Goal: Task Accomplishment & Management: Use online tool/utility

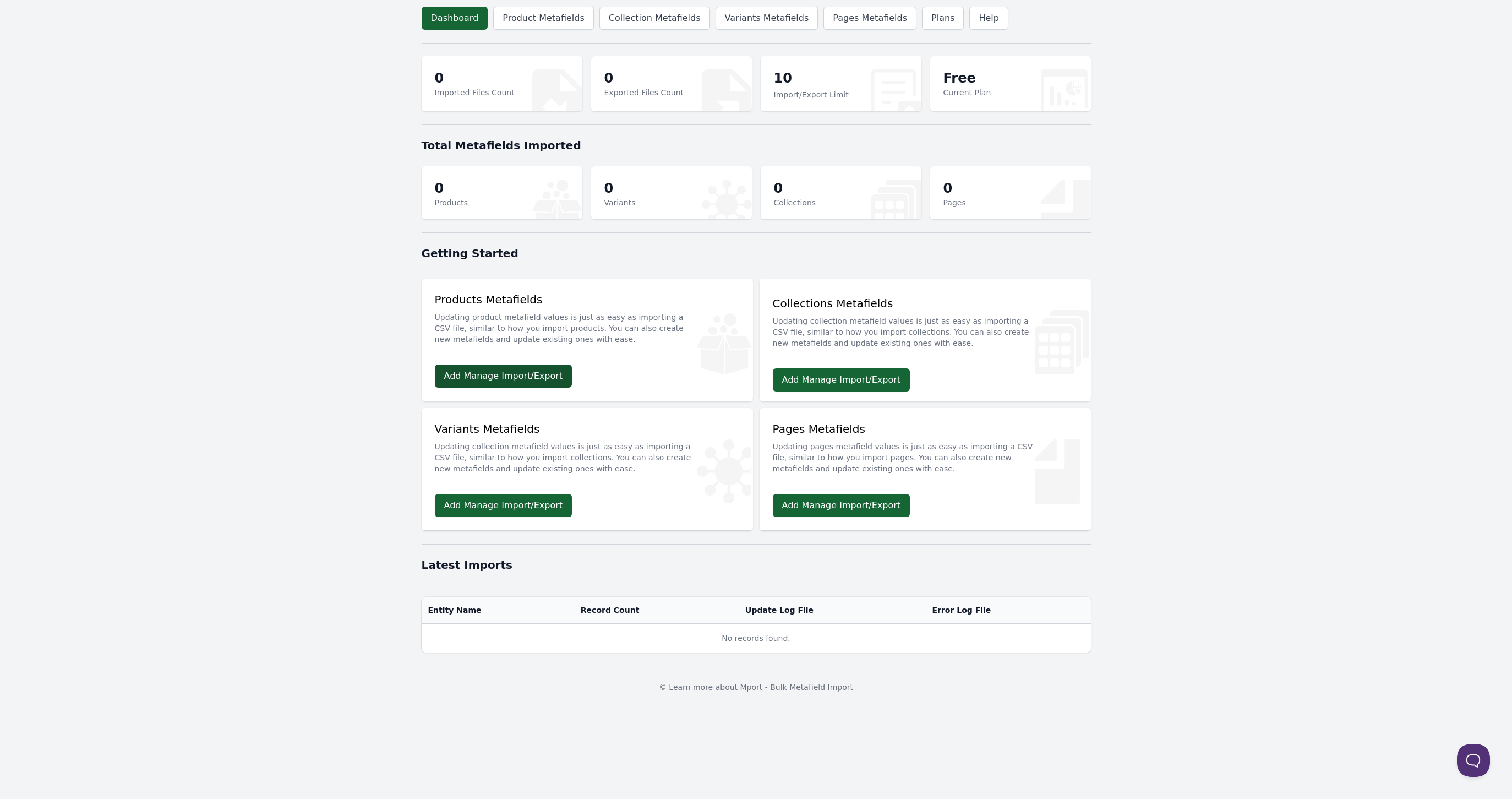
click at [482, 379] on link "Add Manage Import/Export" at bounding box center [503, 376] width 138 height 23
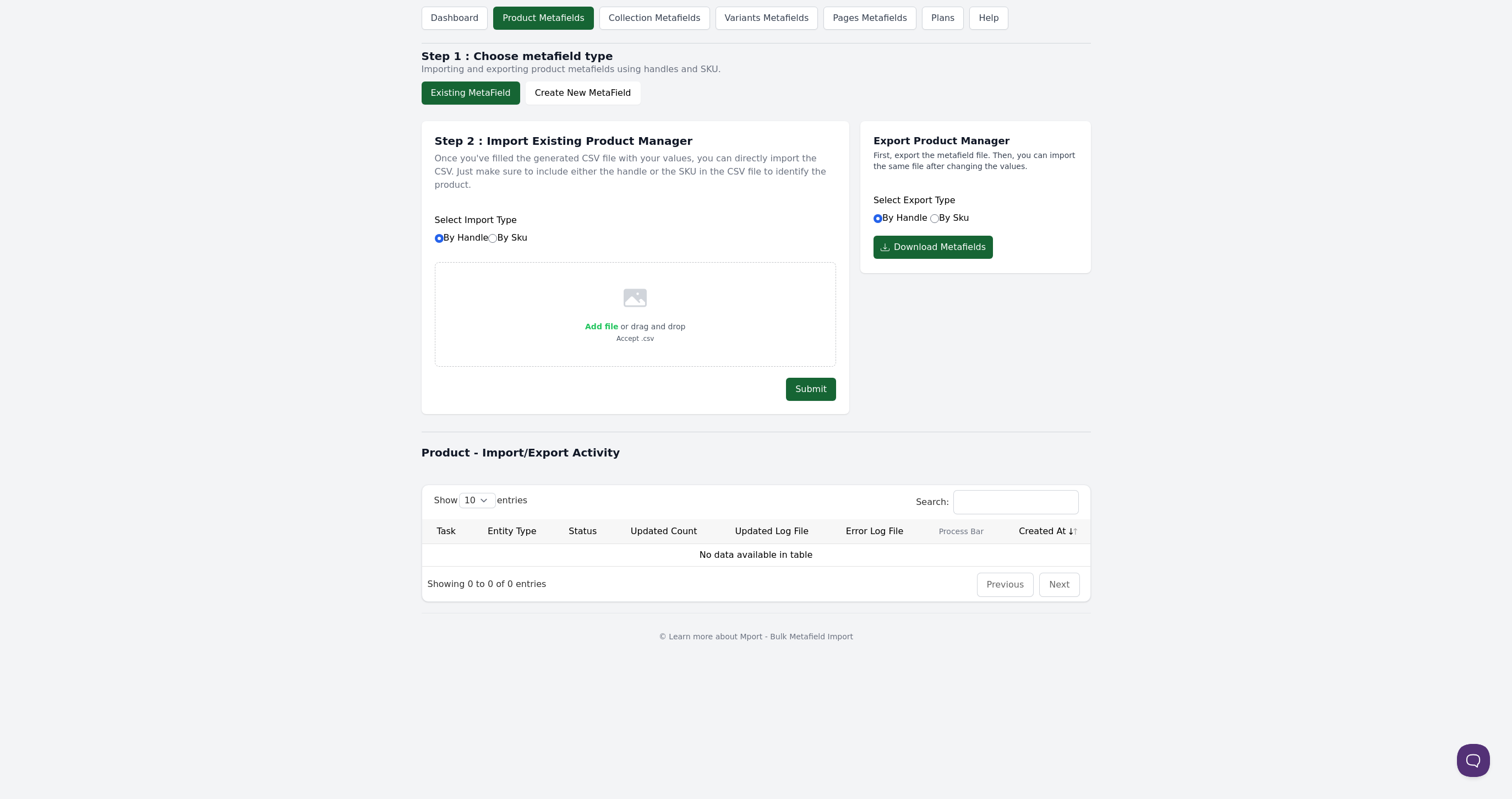
click at [612, 322] on span "Add file" at bounding box center [602, 327] width 33 height 9
click at [617, 319] on input "Add file" at bounding box center [617, 319] width 1 height 1
type input "C:\fakepath\MF TESTY.xlsx"
click at [813, 378] on button "Submit" at bounding box center [811, 390] width 50 height 23
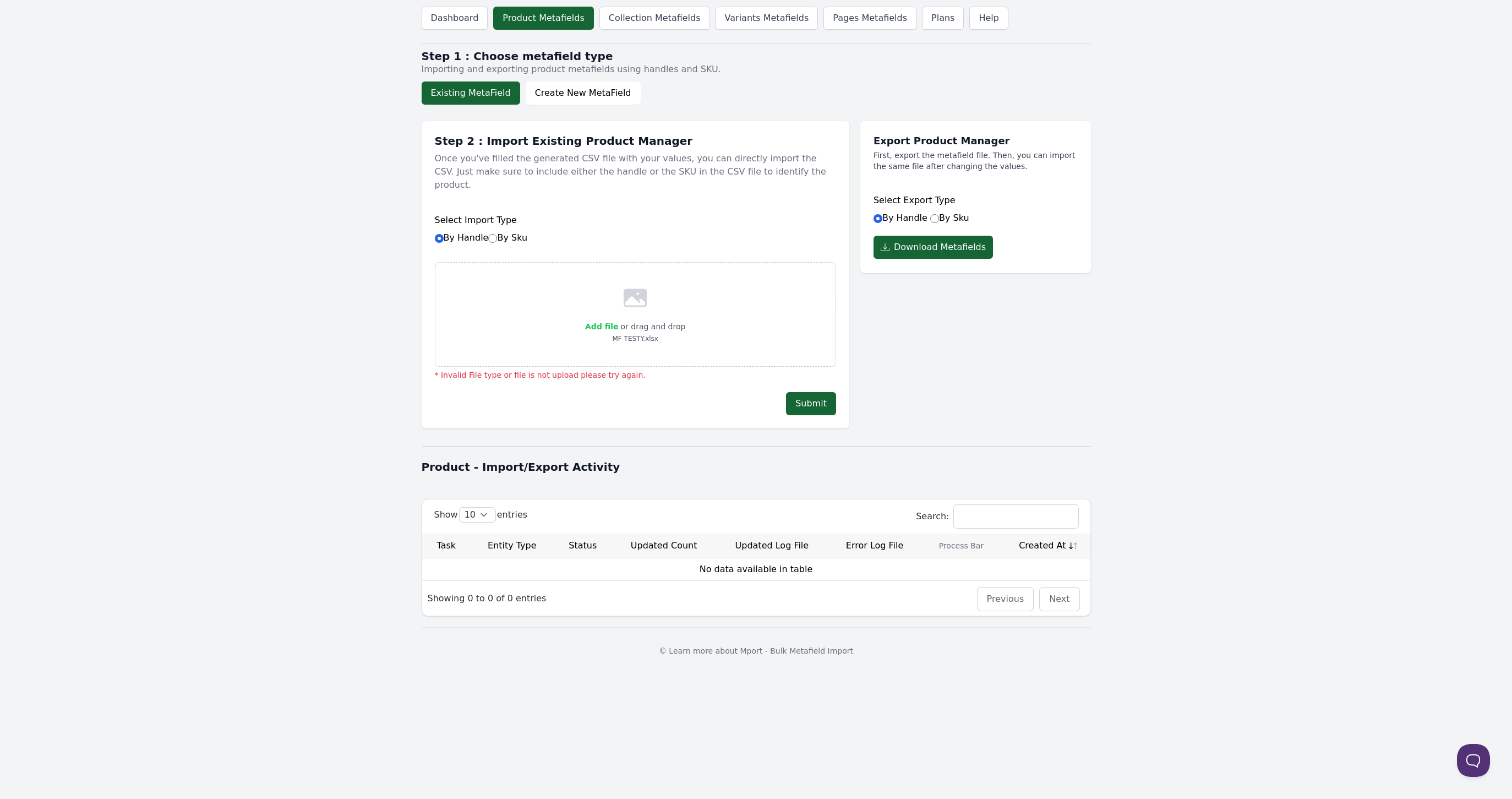
click at [610, 322] on span "Add file" at bounding box center [602, 327] width 33 height 9
click at [617, 319] on input "Add file" at bounding box center [617, 319] width 1 height 1
click at [614, 322] on span "Add file" at bounding box center [602, 327] width 33 height 9
click at [617, 319] on input "Add file" at bounding box center [617, 319] width 1 height 1
type input "C:\fakepath\MF TESTY - Sheet1.csv"
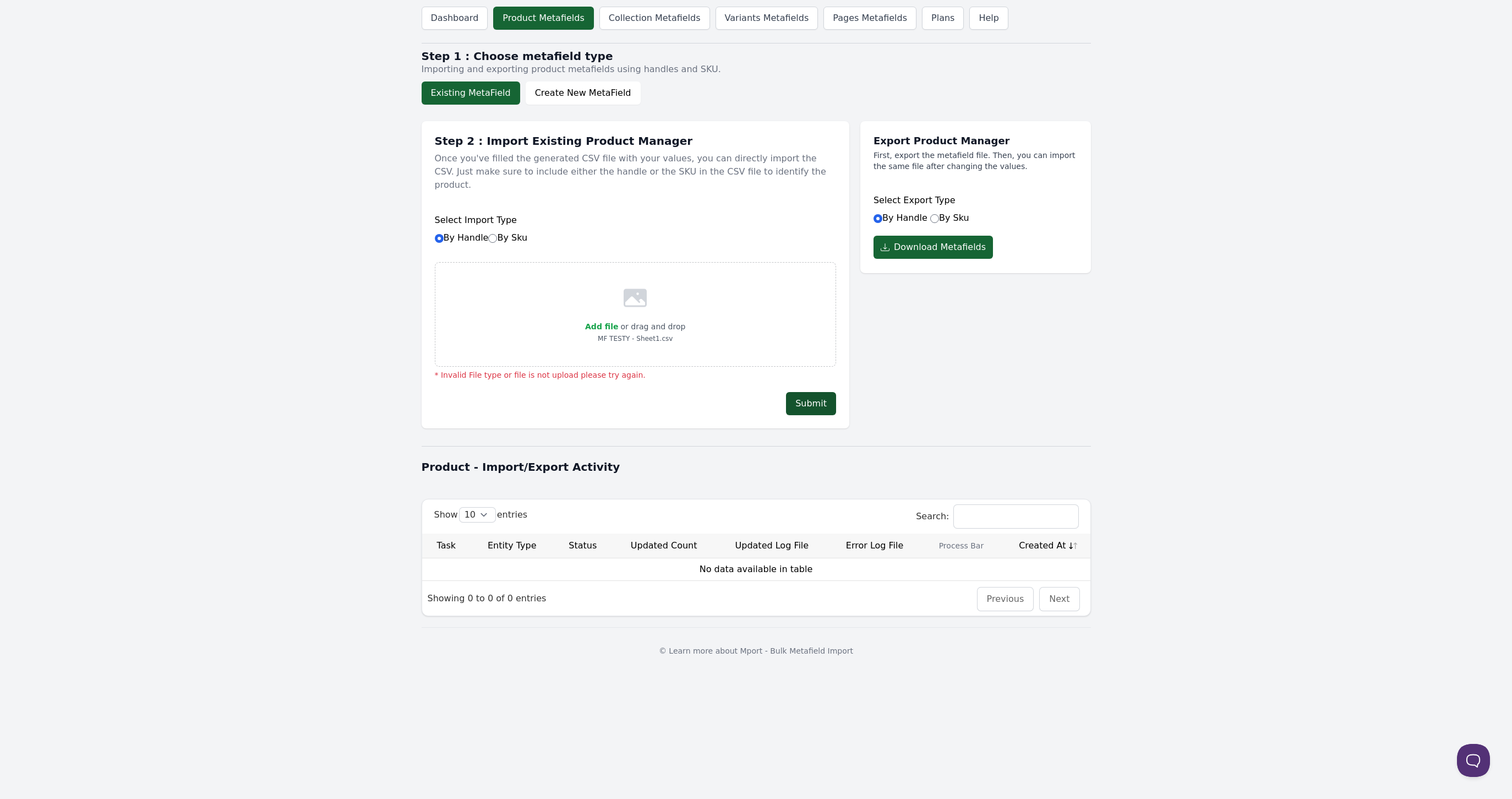
click at [801, 393] on button "Submit" at bounding box center [811, 404] width 50 height 23
